Goal: Navigation & Orientation: Find specific page/section

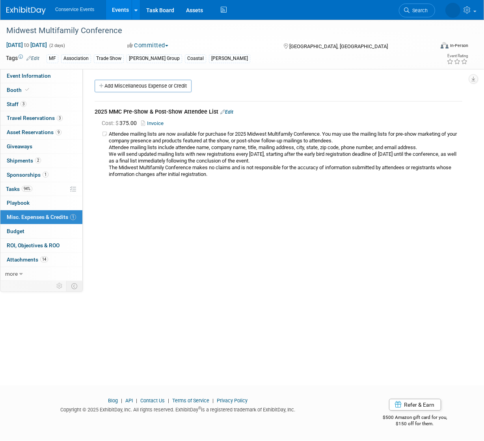
click at [117, 6] on link "Events" at bounding box center [120, 10] width 29 height 20
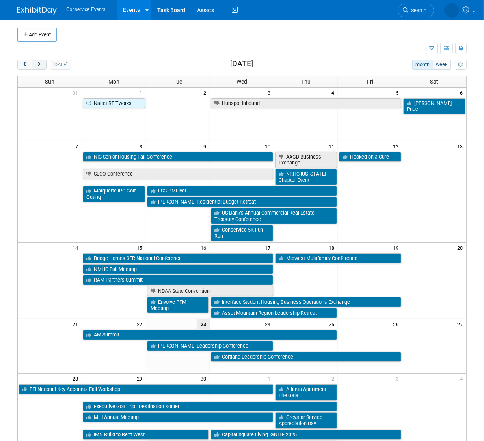
click at [42, 63] on button "next" at bounding box center [39, 65] width 15 height 10
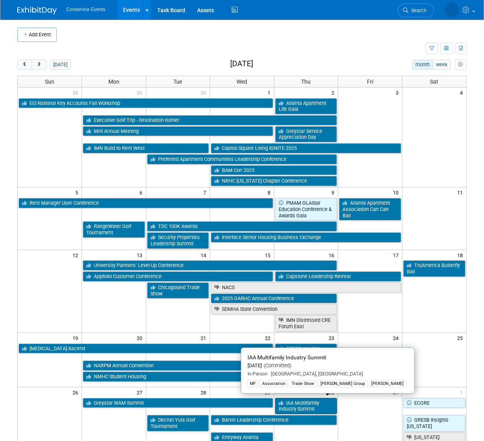
scroll to position [1, 0]
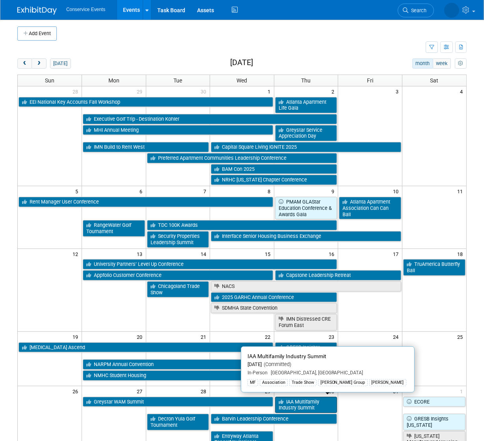
click at [311, 401] on link "IAA Multifamily Industry Summit" at bounding box center [306, 405] width 62 height 16
